Goal: Navigation & Orientation: Understand site structure

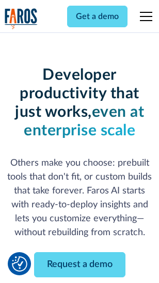
scroll to position [123, 0]
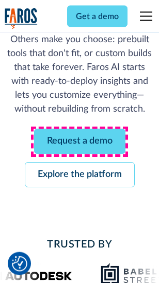
click at [79, 142] on link "Request a demo" at bounding box center [79, 141] width 91 height 25
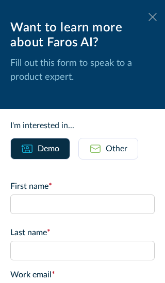
click at [148, 17] on icon at bounding box center [152, 17] width 8 height 8
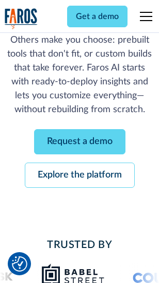
scroll to position [157, 0]
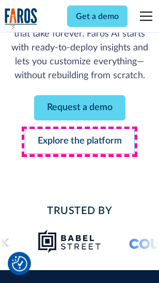
click at [79, 142] on link "Explore the platform" at bounding box center [80, 141] width 110 height 25
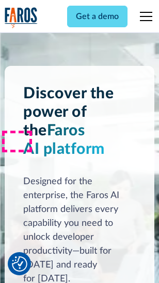
scroll to position [7844, 0]
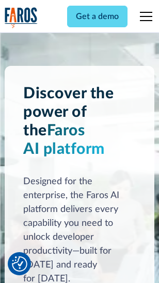
scroll to position [8175, 0]
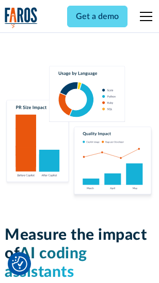
scroll to position [6429, 0]
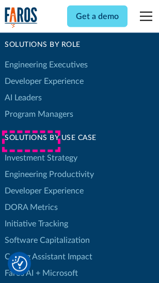
click at [31, 199] on link "DORA Metrics" at bounding box center [31, 207] width 53 height 16
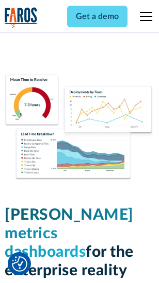
scroll to position [4559, 0]
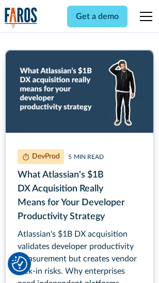
scroll to position [4670, 0]
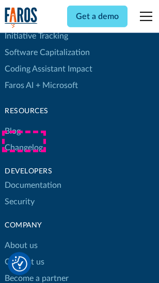
click at [24, 142] on link "Changelog" at bounding box center [24, 148] width 38 height 16
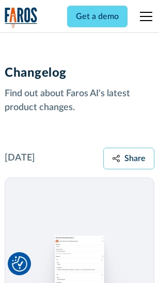
scroll to position [12627, 0]
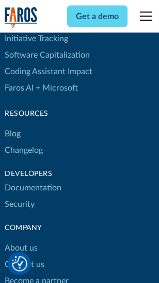
click at [21, 240] on link "About us" at bounding box center [21, 248] width 33 height 16
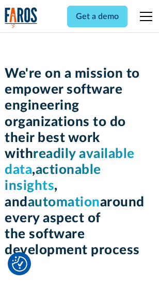
scroll to position [3561, 0]
